Goal: Navigation & Orientation: Find specific page/section

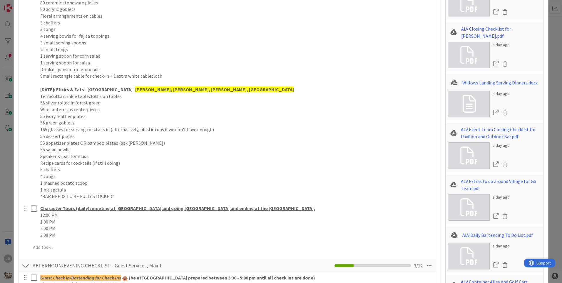
scroll to position [353, 0]
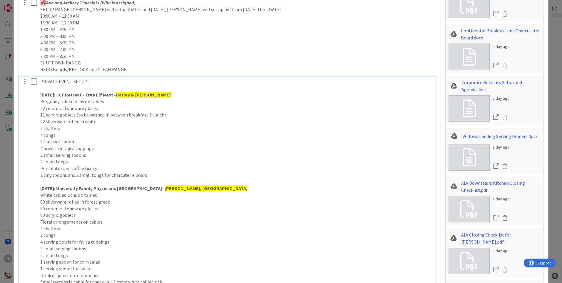
click at [36, 82] on icon at bounding box center [34, 81] width 6 height 7
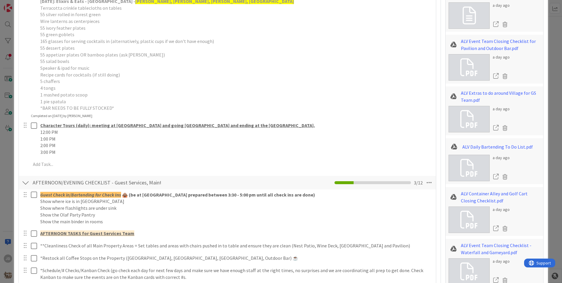
scroll to position [735, 0]
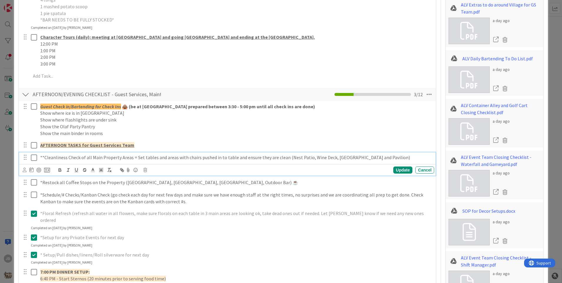
click at [35, 159] on icon at bounding box center [34, 157] width 6 height 7
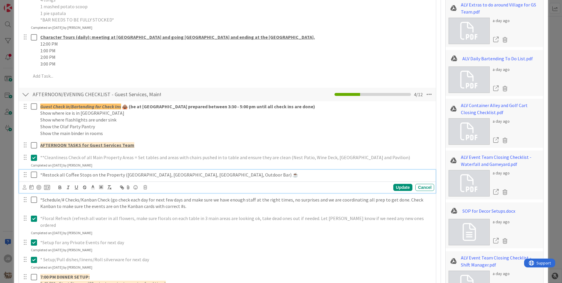
click at [33, 175] on icon at bounding box center [34, 174] width 6 height 7
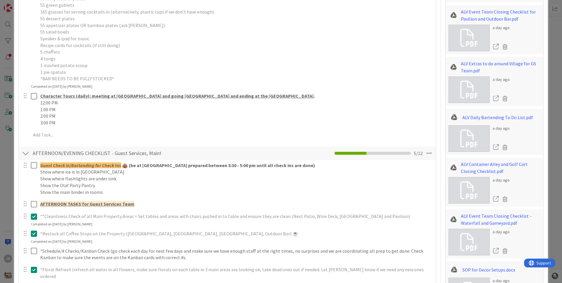
scroll to position [617, 0]
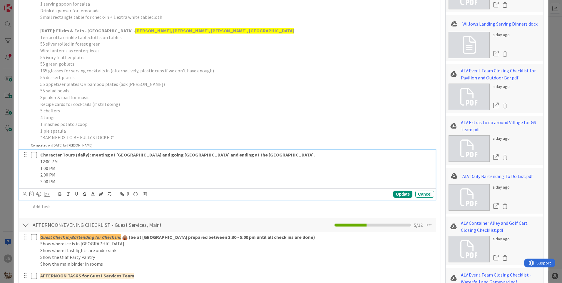
click at [36, 158] on button at bounding box center [34, 154] width 7 height 9
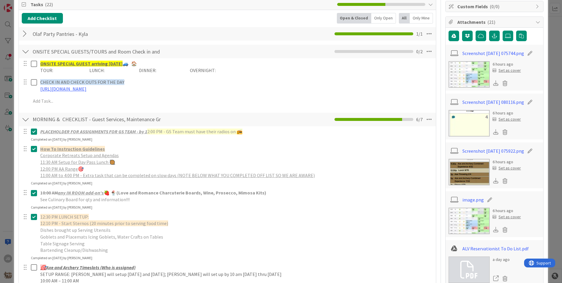
scroll to position [0, 0]
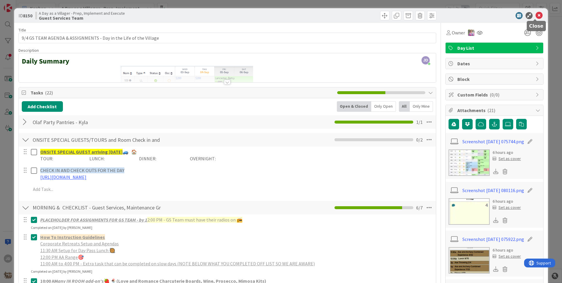
click at [536, 18] on icon at bounding box center [539, 15] width 7 height 7
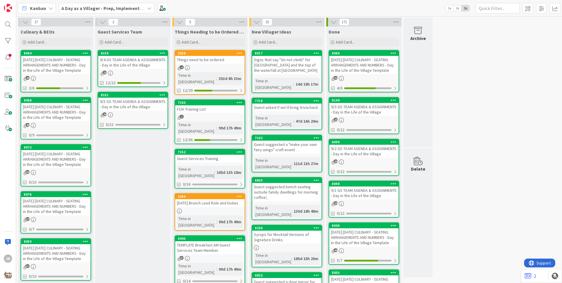
click at [55, 69] on div "[DATE] [DATE] CULINARY - SEATING ARRANGEMENTS AND NUMBERS - Day in the Life of …" at bounding box center [55, 65] width 69 height 18
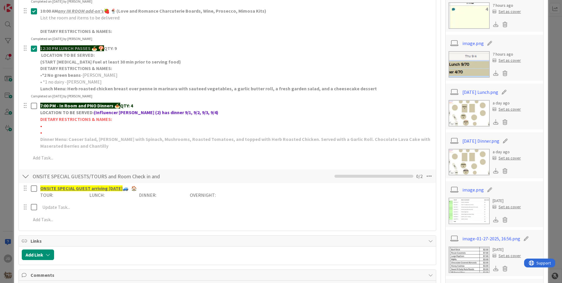
click at [470, 166] on img at bounding box center [469, 162] width 41 height 26
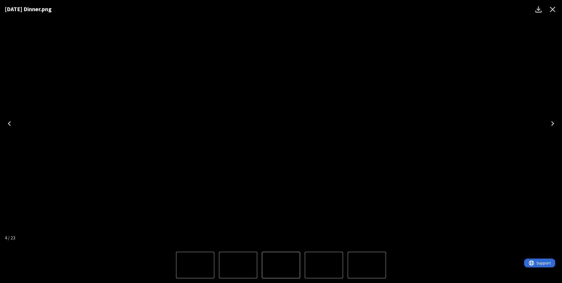
click at [555, 7] on icon "Close" at bounding box center [552, 9] width 9 height 9
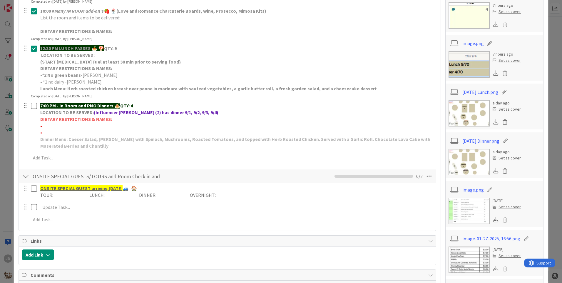
click at [457, 108] on img at bounding box center [469, 113] width 41 height 26
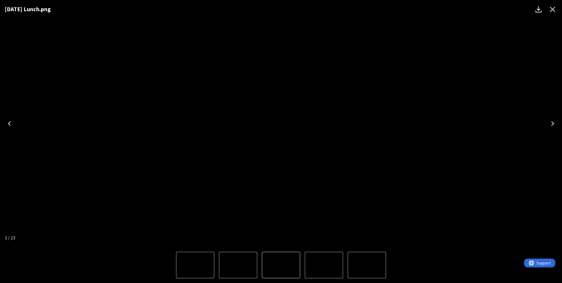
click at [553, 7] on icon "Close" at bounding box center [552, 9] width 9 height 9
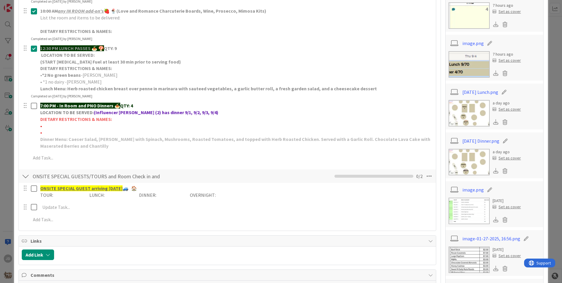
click at [465, 154] on img at bounding box center [469, 162] width 41 height 26
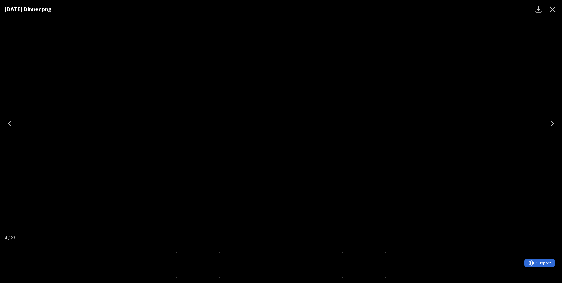
click at [553, 10] on icon "Close" at bounding box center [553, 10] width 6 height 6
